Goal: Understand process/instructions

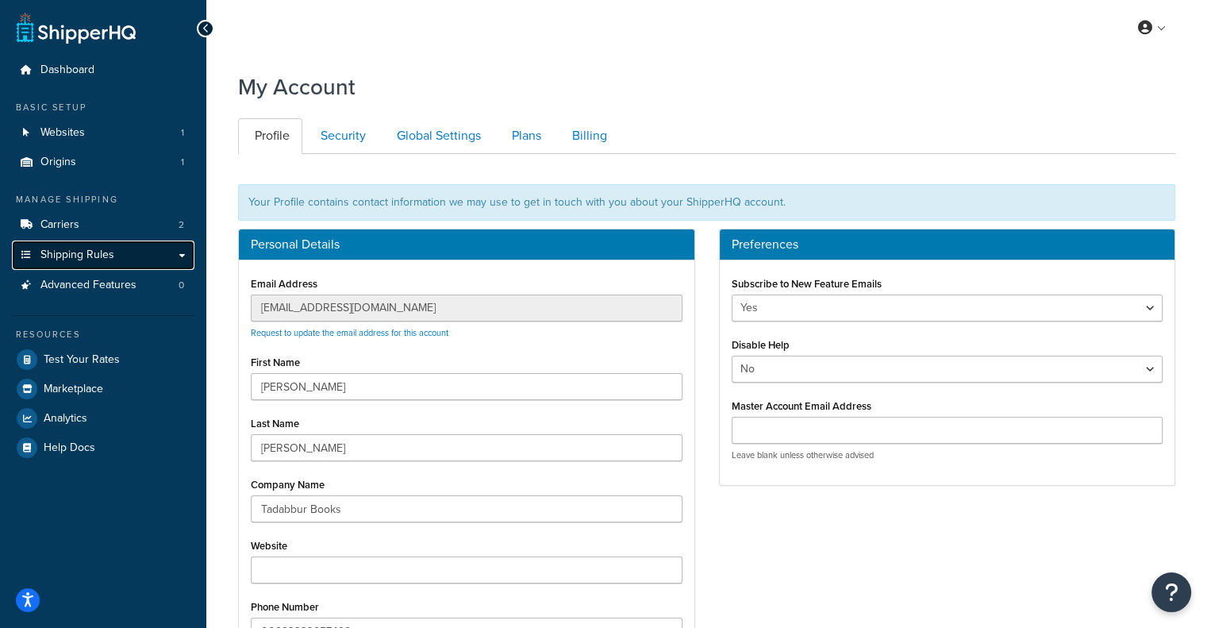
click at [134, 256] on link "Shipping Rules" at bounding box center [103, 254] width 183 height 29
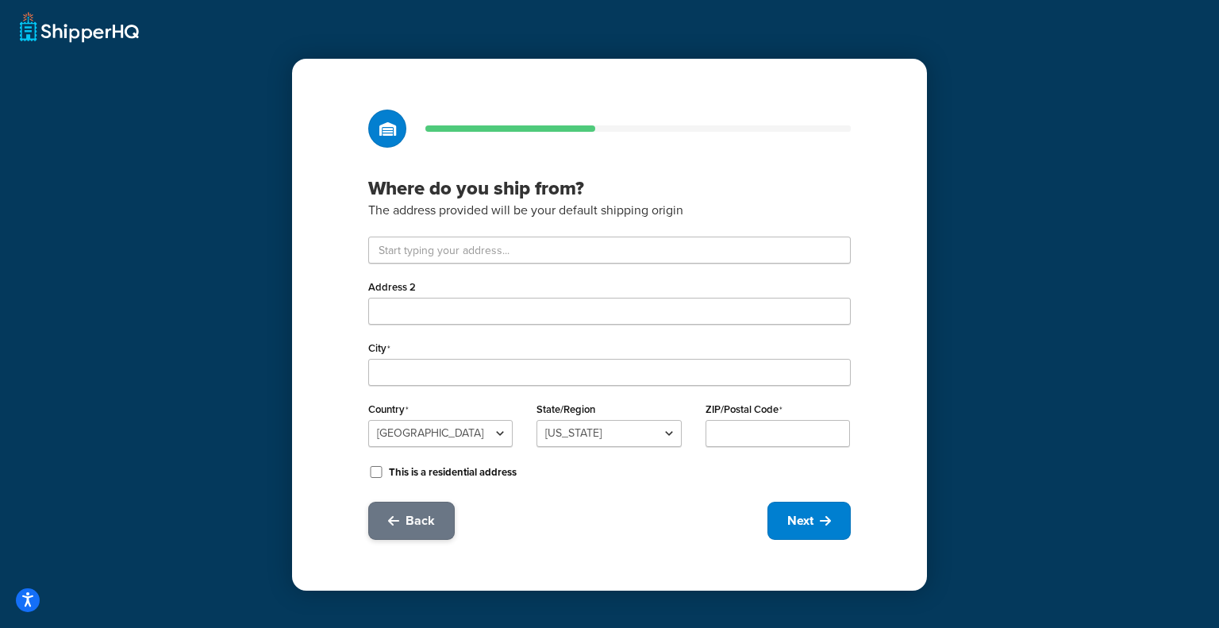
click at [390, 536] on button "Back" at bounding box center [411, 521] width 86 height 38
